Goal: Transaction & Acquisition: Purchase product/service

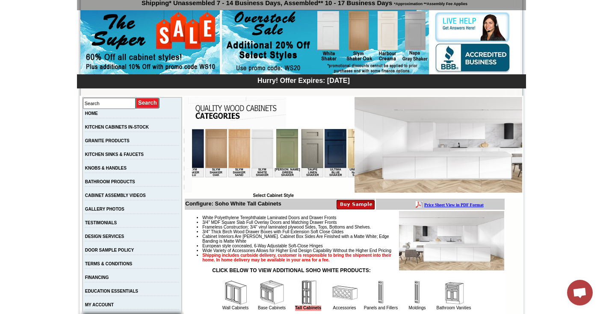
scroll to position [0, 1575]
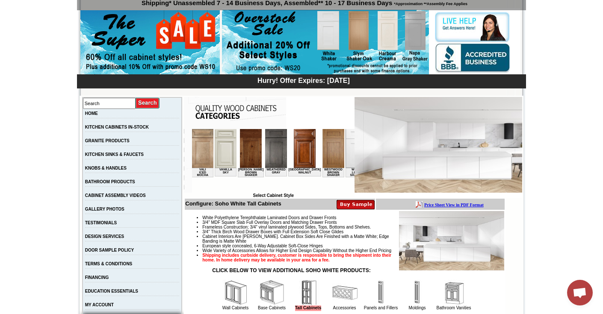
click at [392, 157] on img at bounding box center [403, 148] width 22 height 39
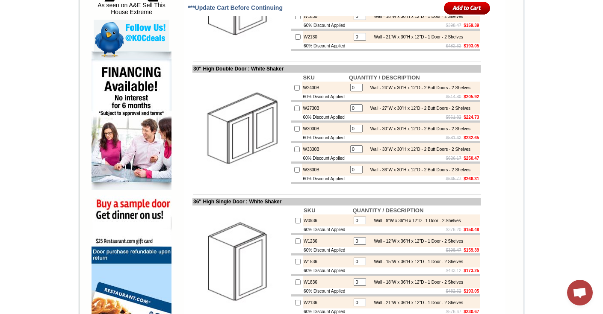
scroll to position [597, 0]
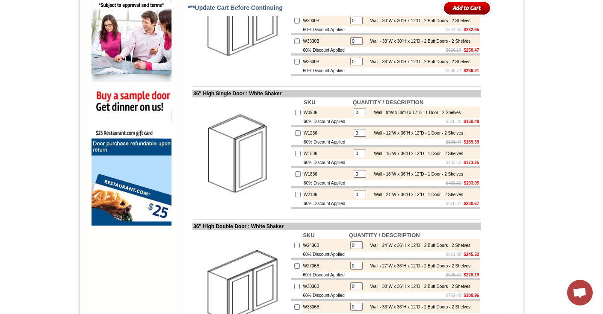
click at [224, 133] on td at bounding box center [241, 154] width 98 height 112
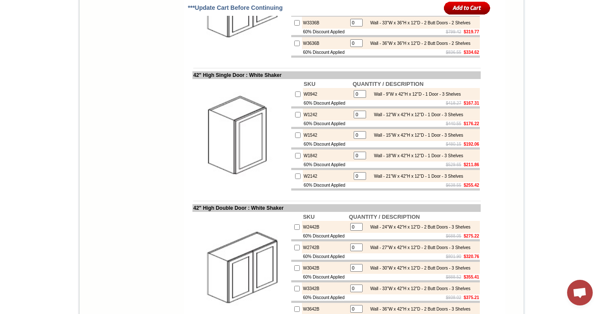
scroll to position [881, 0]
click at [295, 118] on input "checkbox" at bounding box center [298, 115] width 6 height 6
checkbox input "true"
drag, startPoint x: 354, startPoint y: 172, endPoint x: 333, endPoint y: 172, distance: 21.0
click at [333, 121] on tr "W1242 1 Wall - 12"W x 42"H x 12"D - 1 Door - 3 Shelves" at bounding box center [385, 115] width 189 height 12
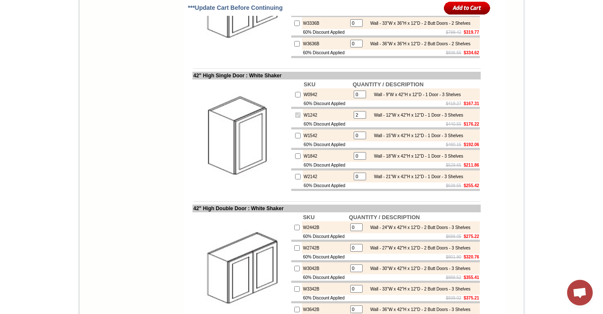
type input "2"
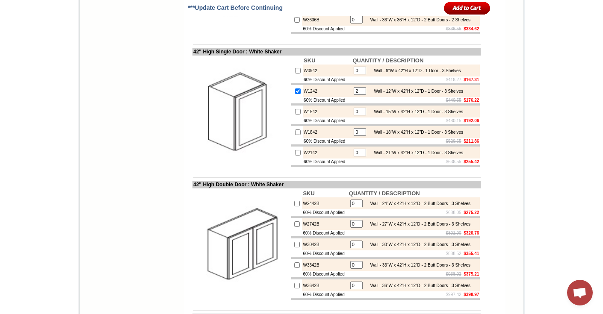
scroll to position [909, 0]
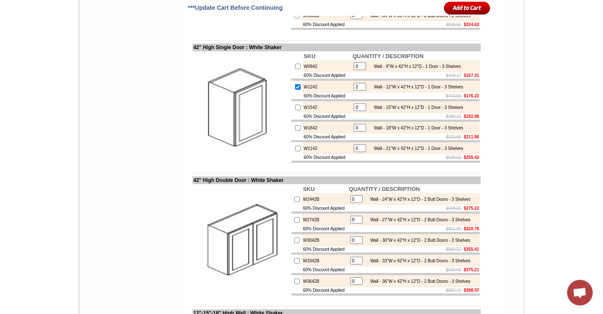
click at [450, 8] on input "image" at bounding box center [467, 8] width 47 height 14
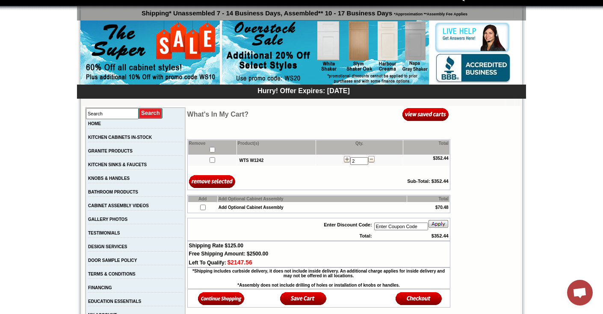
scroll to position [59, 0]
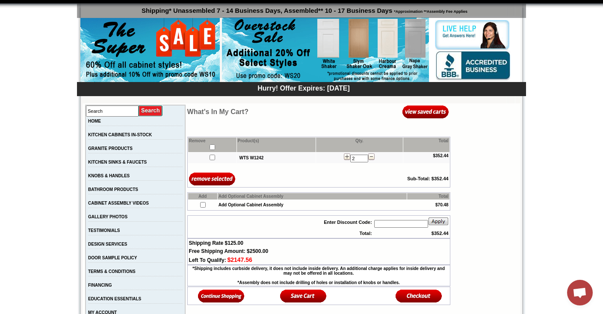
click at [400, 224] on input "text" at bounding box center [401, 224] width 54 height 8
type input "ws20"
click at [439, 223] on img at bounding box center [438, 221] width 21 height 9
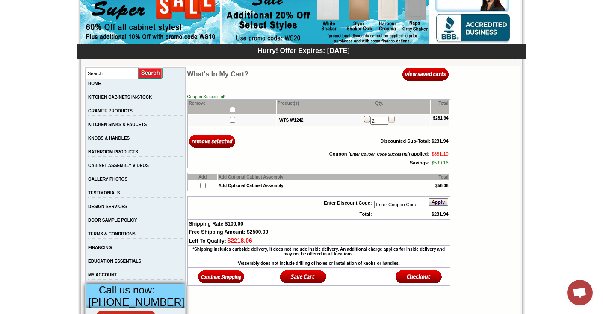
scroll to position [98, 0]
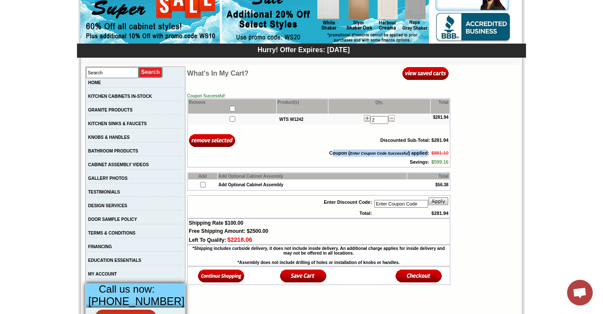
drag, startPoint x: 423, startPoint y: 154, endPoint x: 314, endPoint y: 154, distance: 108.6
click at [329, 154] on b "Coupon ( Enter Coupon Code Successful ) applied:" at bounding box center [379, 153] width 100 height 5
drag, startPoint x: 314, startPoint y: 154, endPoint x: 420, endPoint y: 155, distance: 106.5
click at [420, 155] on b "Coupon ( Enter Coupon Code Successful ) applied:" at bounding box center [379, 153] width 100 height 5
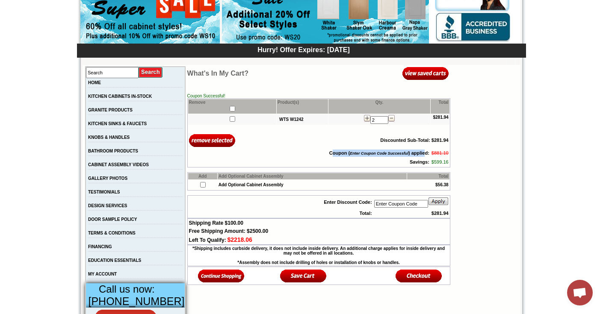
click at [329, 154] on b "Coupon ( Enter Coupon Code Successful ) applied:" at bounding box center [379, 153] width 100 height 5
drag, startPoint x: 313, startPoint y: 154, endPoint x: 420, endPoint y: 155, distance: 106.9
click at [420, 155] on b "Coupon ( Enter Coupon Code Successful ) applied:" at bounding box center [379, 153] width 100 height 5
click at [273, 151] on td at bounding box center [258, 153] width 140 height 9
